Goal: Information Seeking & Learning: Learn about a topic

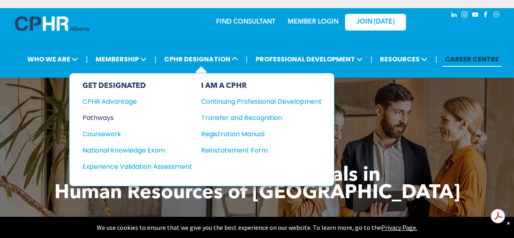
click at [108, 118] on div "Pathways" at bounding box center [131, 117] width 99 height 10
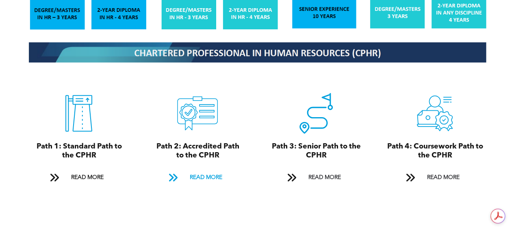
click at [205, 173] on span "READ MORE" at bounding box center [205, 177] width 38 height 15
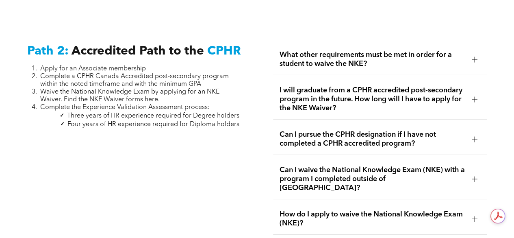
click at [300, 138] on span "Can I pursue the CPHR designation if I have not completed a CPHR accredited pro…" at bounding box center [372, 139] width 186 height 18
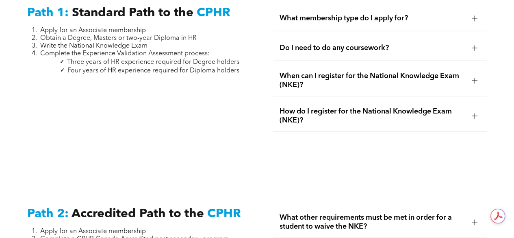
scroll to position [1068, 0]
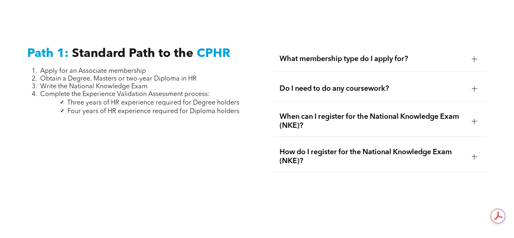
click at [333, 54] on span "What membership type do I apply for?" at bounding box center [372, 58] width 186 height 9
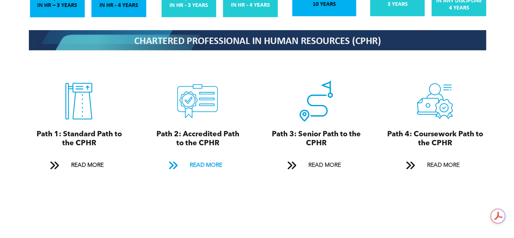
scroll to position [0, 0]
click at [210, 162] on span "READ MORE" at bounding box center [205, 165] width 38 height 15
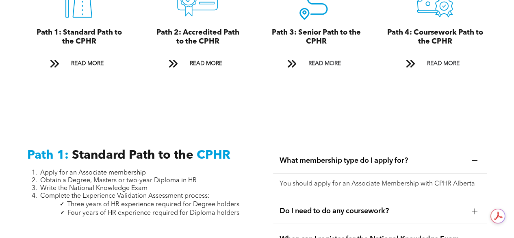
scroll to position [926, 0]
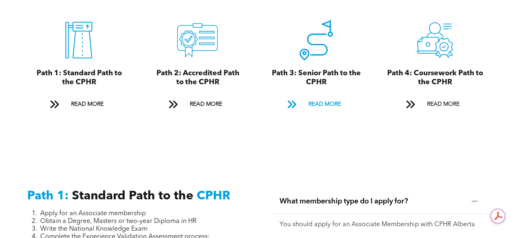
click at [315, 98] on span "READ MORE" at bounding box center [324, 104] width 38 height 15
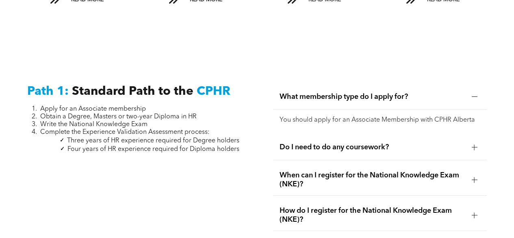
scroll to position [908, 0]
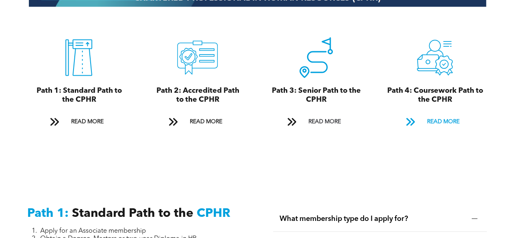
click at [447, 114] on span "READ MORE" at bounding box center [442, 121] width 38 height 15
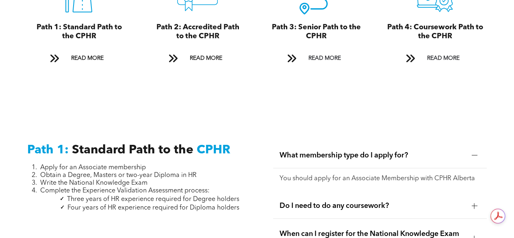
scroll to position [890, 0]
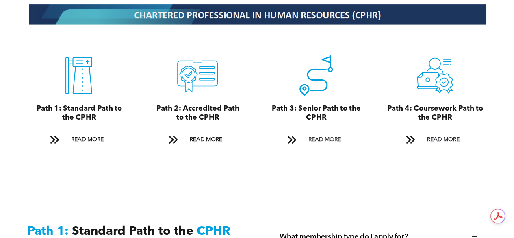
click at [437, 111] on span "Path 4: Coursework Path to the CPHR" at bounding box center [435, 113] width 96 height 16
click at [441, 132] on span "READ MORE" at bounding box center [442, 139] width 38 height 15
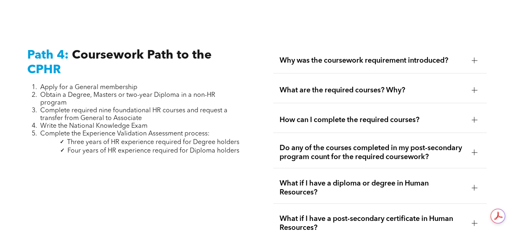
scroll to position [0, 0]
click at [369, 149] on span "Do any of the courses completed in my post-secondary program count for the requ…" at bounding box center [372, 152] width 186 height 18
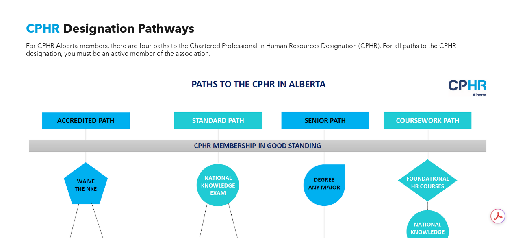
scroll to position [281, 0]
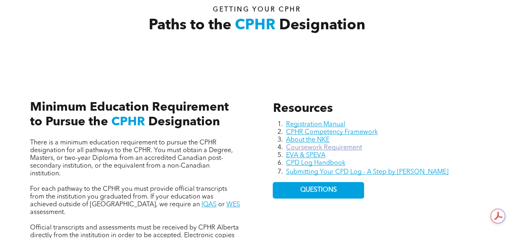
click at [357, 149] on link "Coursework Requirement" at bounding box center [323, 147] width 76 height 6
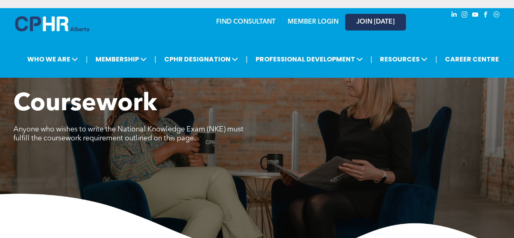
click at [390, 19] on span "JOIN [DATE]" at bounding box center [375, 22] width 38 height 8
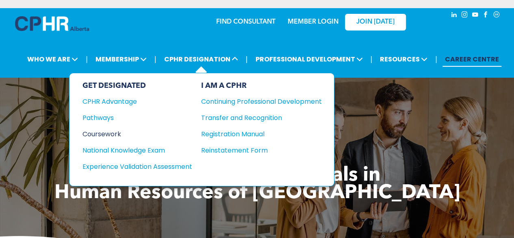
click at [104, 131] on div "Coursework" at bounding box center [131, 134] width 99 height 10
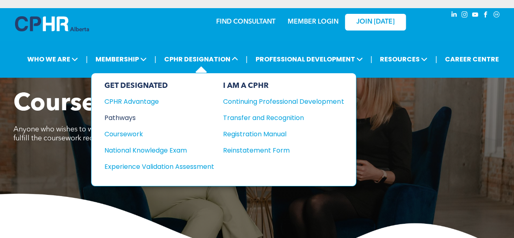
click at [121, 115] on div "Pathways" at bounding box center [153, 117] width 99 height 10
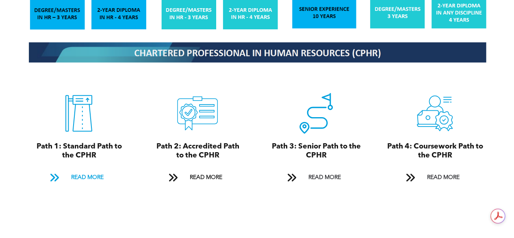
click at [96, 172] on span "READ MORE" at bounding box center [87, 177] width 38 height 15
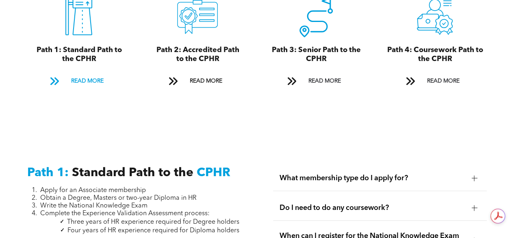
scroll to position [908, 0]
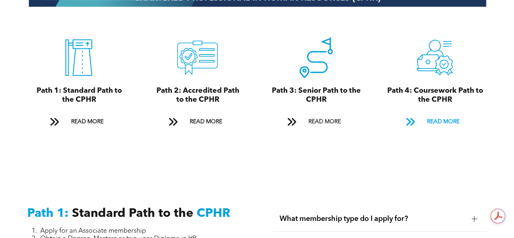
click at [436, 116] on span "READ MORE" at bounding box center [442, 121] width 38 height 15
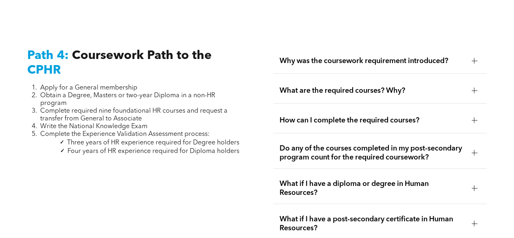
scroll to position [2490, 0]
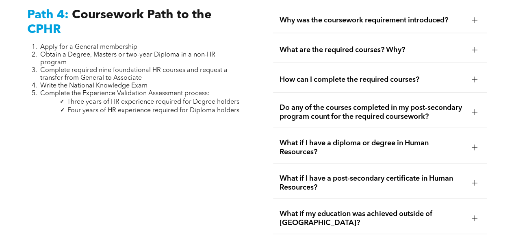
click at [302, 45] on span "What are the required courses? Why?" at bounding box center [372, 49] width 186 height 9
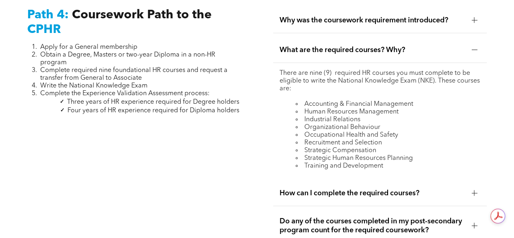
scroll to position [0, 0]
click at [344, 188] on span "How can I complete the required courses?" at bounding box center [372, 192] width 186 height 9
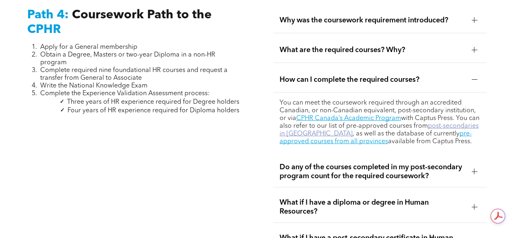
click at [431, 123] on link "post-secondaries in Alberta" at bounding box center [378, 130] width 199 height 14
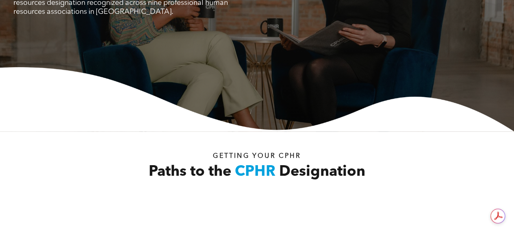
scroll to position [298, 0]
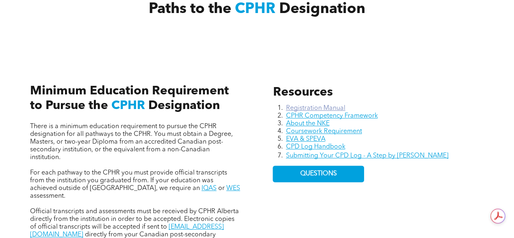
click at [300, 108] on link "Registration Manual" at bounding box center [314, 108] width 59 height 6
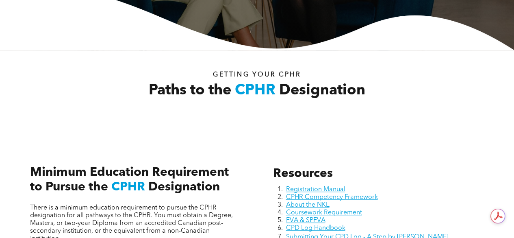
scroll to position [0, 0]
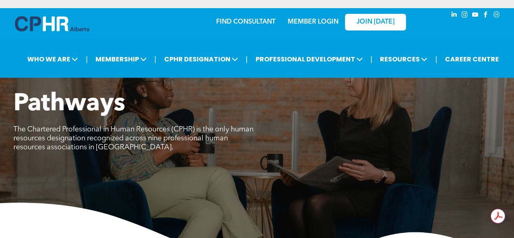
click at [309, 23] on link "MEMBER LOGIN" at bounding box center [312, 22] width 51 height 6
